Goal: Find specific page/section: Find specific page/section

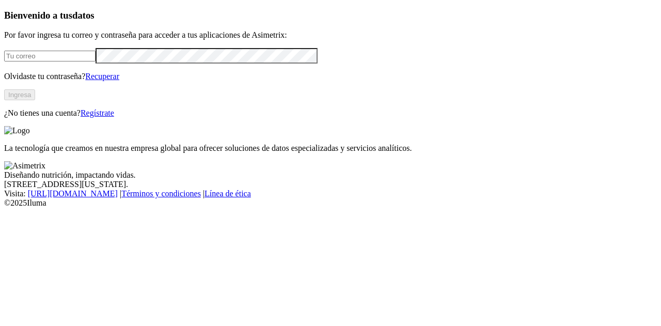
type input "[EMAIL_ADDRESS][DOMAIN_NAME]"
click at [35, 100] on button "Ingresa" at bounding box center [19, 94] width 31 height 11
